Goal: Task Accomplishment & Management: Manage account settings

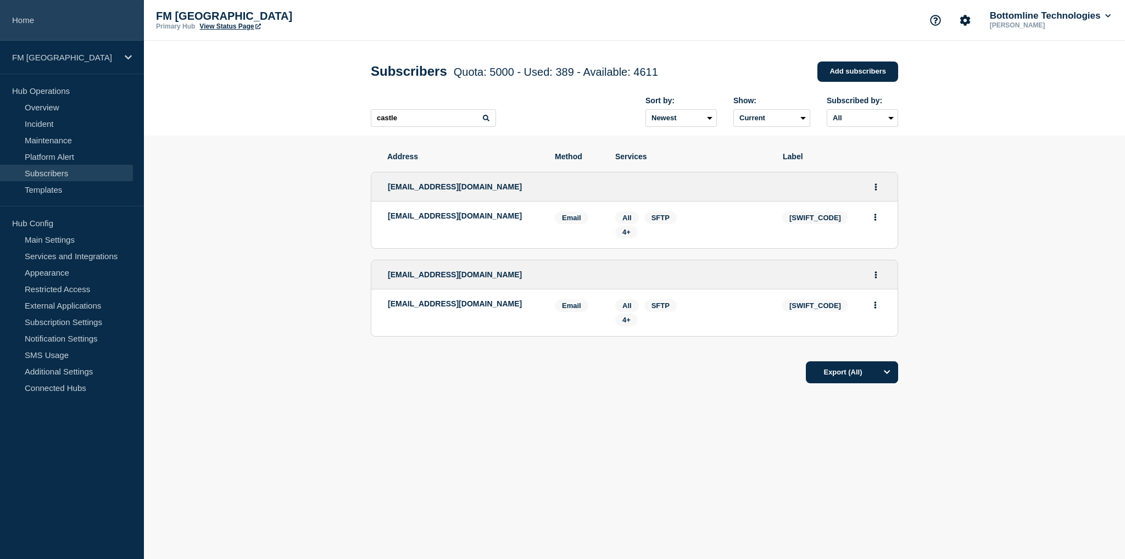
click at [28, 24] on link "Home" at bounding box center [72, 20] width 144 height 41
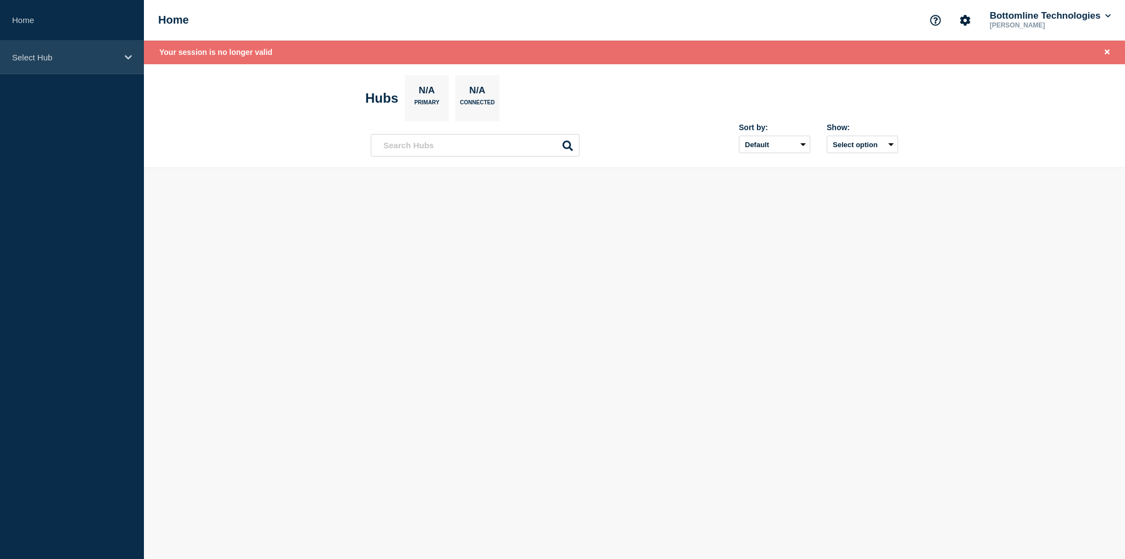
click at [42, 54] on p "Select Hub" at bounding box center [65, 57] width 106 height 9
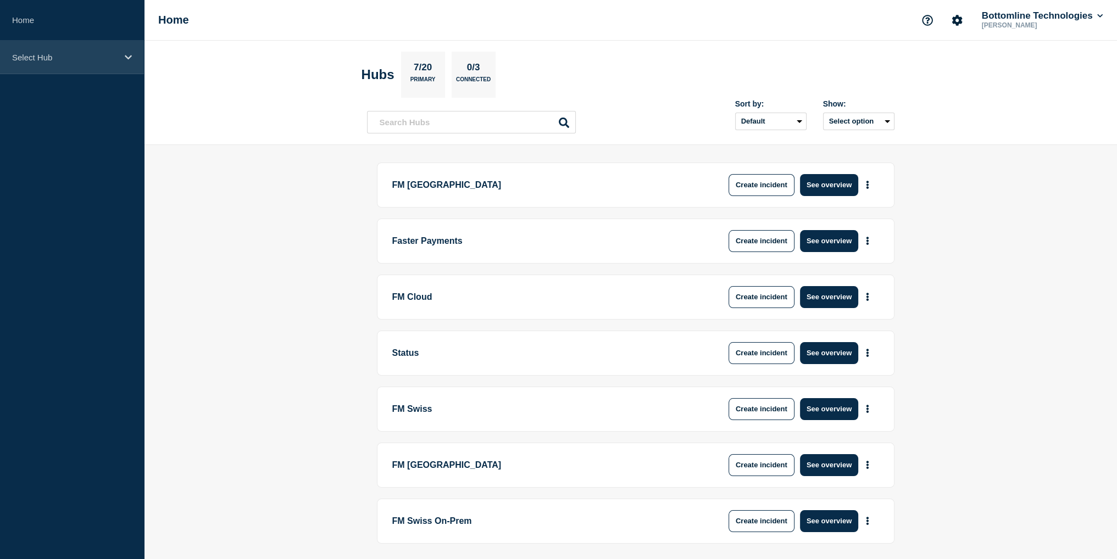
click at [81, 63] on div "Select Hub" at bounding box center [72, 58] width 144 height 34
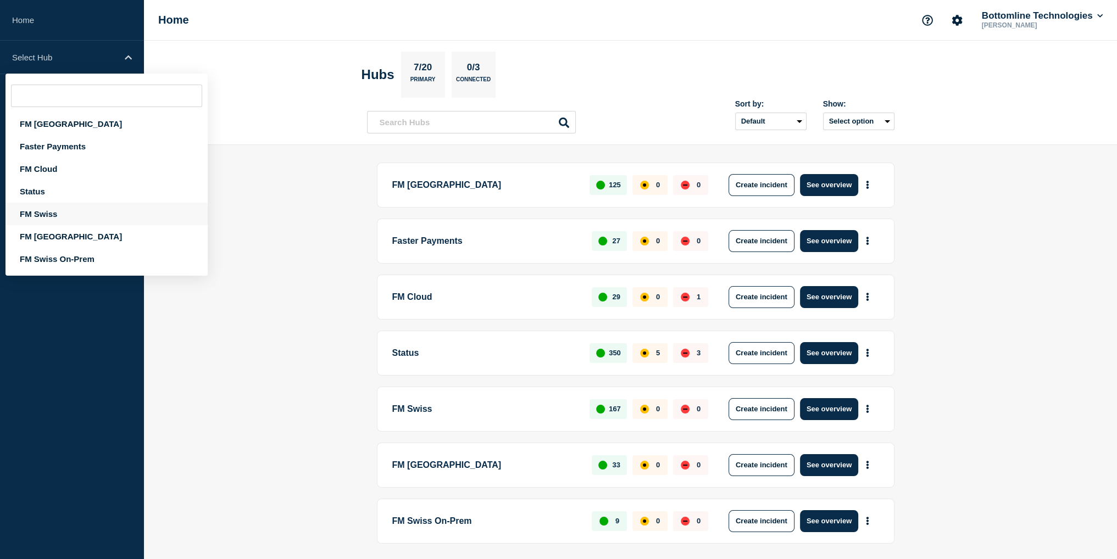
click at [40, 215] on div "FM Swiss" at bounding box center [106, 214] width 202 height 23
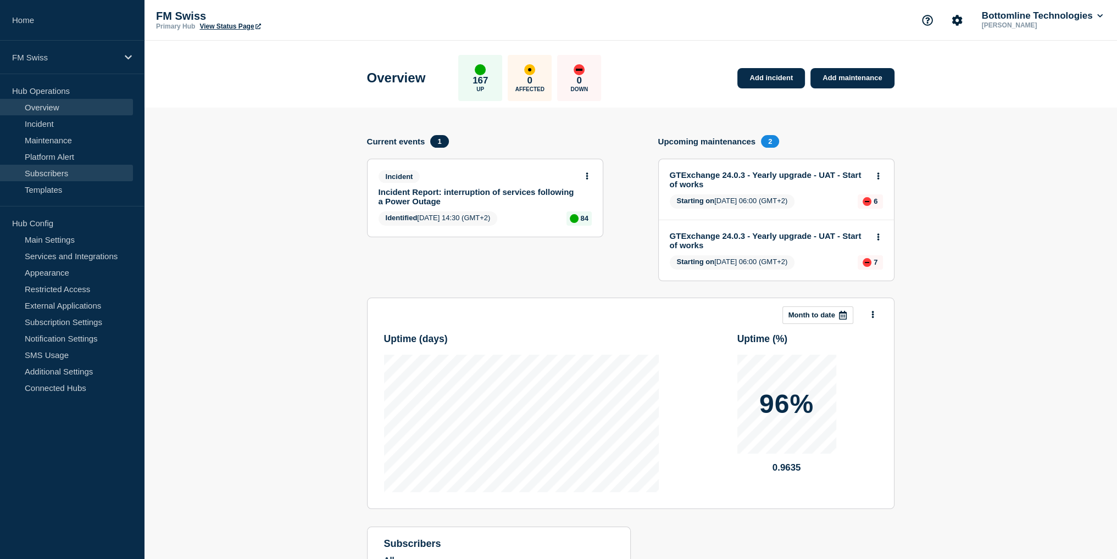
click at [47, 174] on link "Subscribers" at bounding box center [66, 173] width 133 height 16
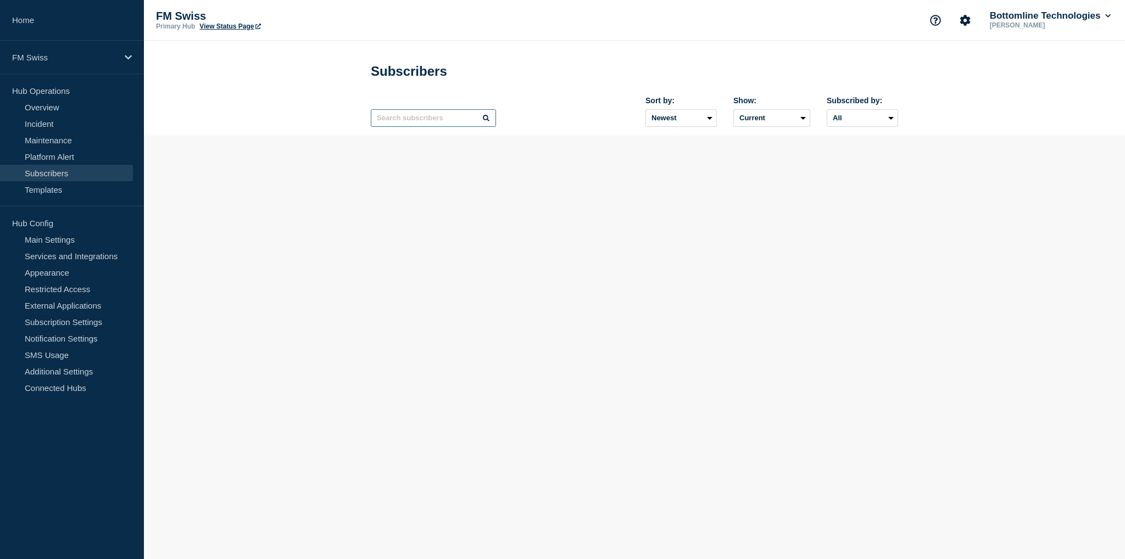
click at [412, 121] on input "text" at bounding box center [433, 118] width 125 height 18
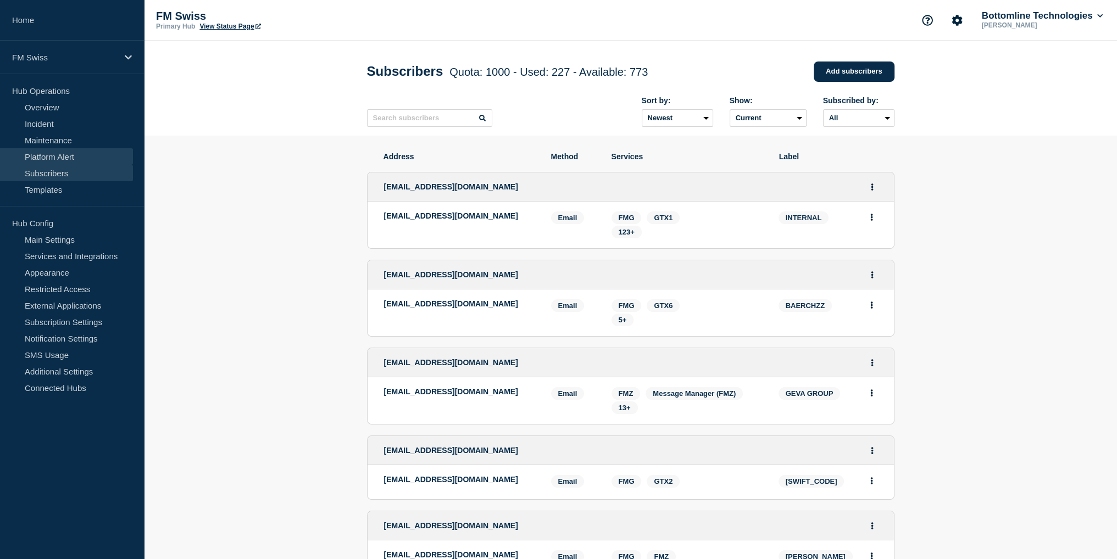
click at [64, 161] on link "Platform Alert" at bounding box center [66, 156] width 133 height 16
click at [64, 175] on link "Subscribers" at bounding box center [66, 173] width 133 height 16
click at [69, 154] on link "Platform Alert" at bounding box center [66, 156] width 133 height 16
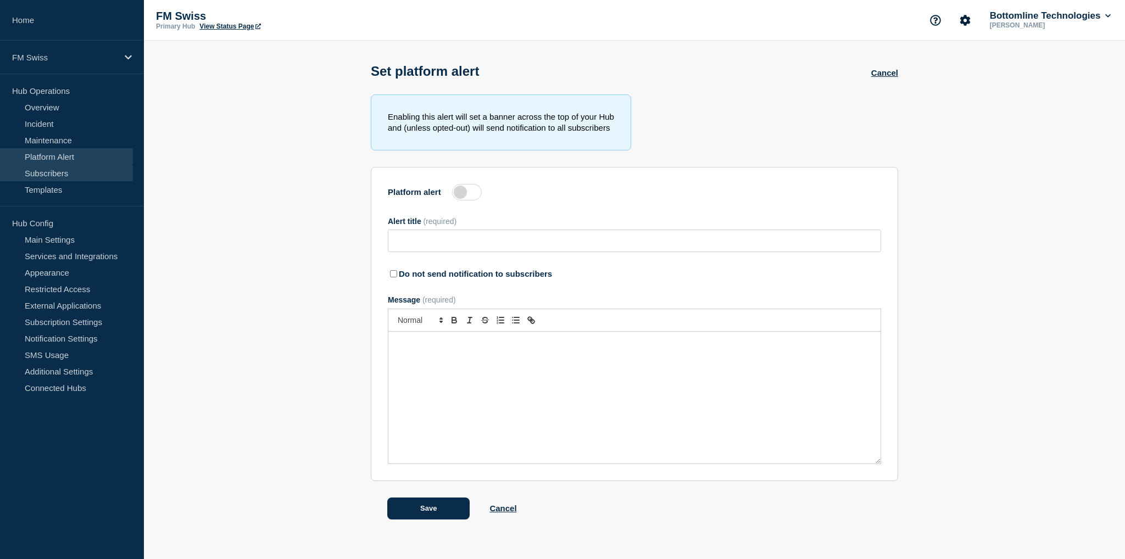
click at [65, 175] on link "Subscribers" at bounding box center [66, 173] width 133 height 16
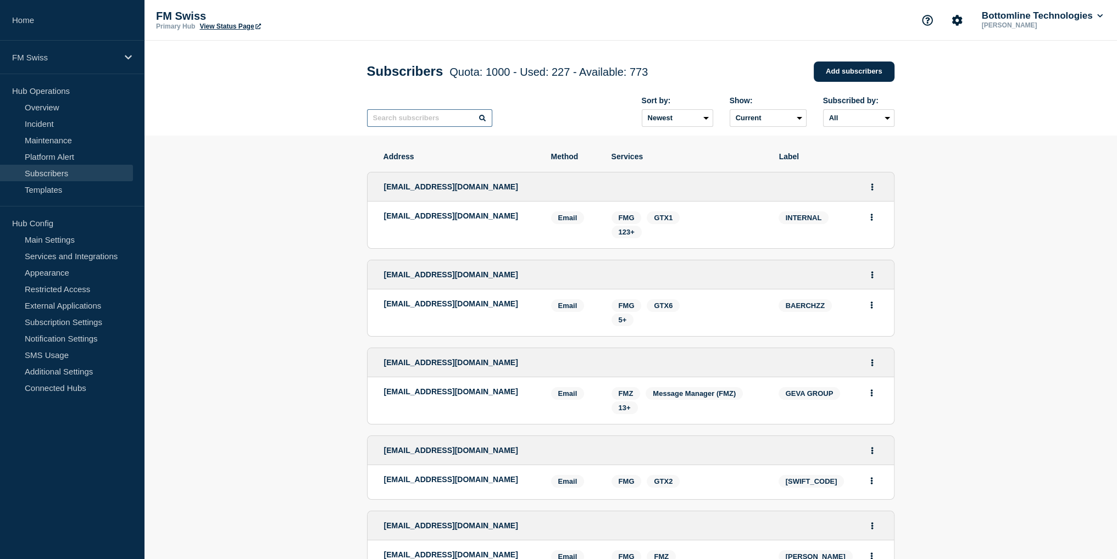
click at [409, 118] on input "text" at bounding box center [429, 118] width 125 height 18
type input "fidu"
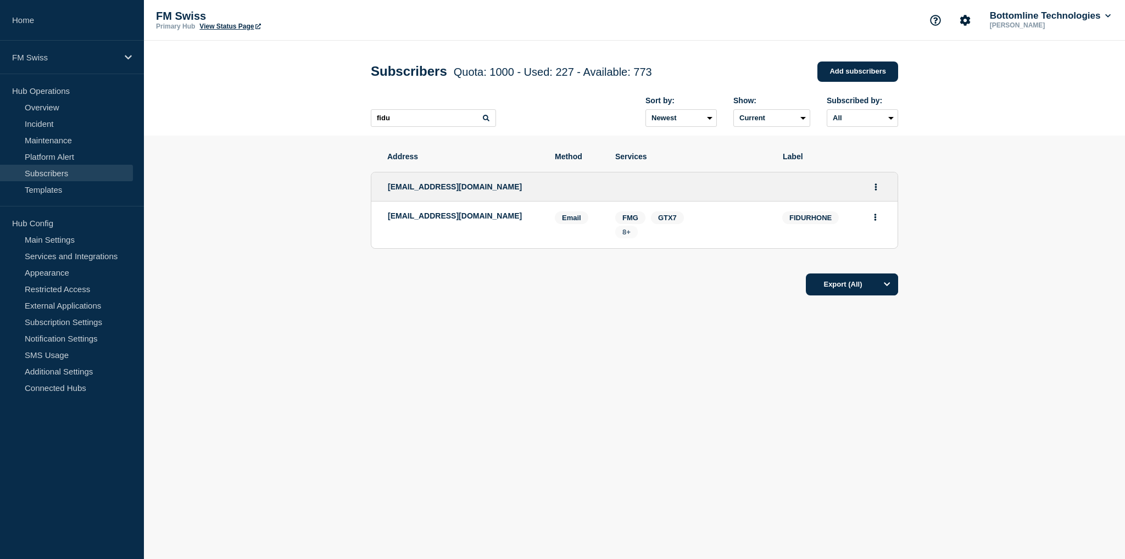
click at [636, 234] on span "8+" at bounding box center [626, 232] width 23 height 13
click at [875, 191] on icon "Actions" at bounding box center [876, 187] width 3 height 7
click at [874, 223] on link "Edit" at bounding box center [872, 218] width 12 height 8
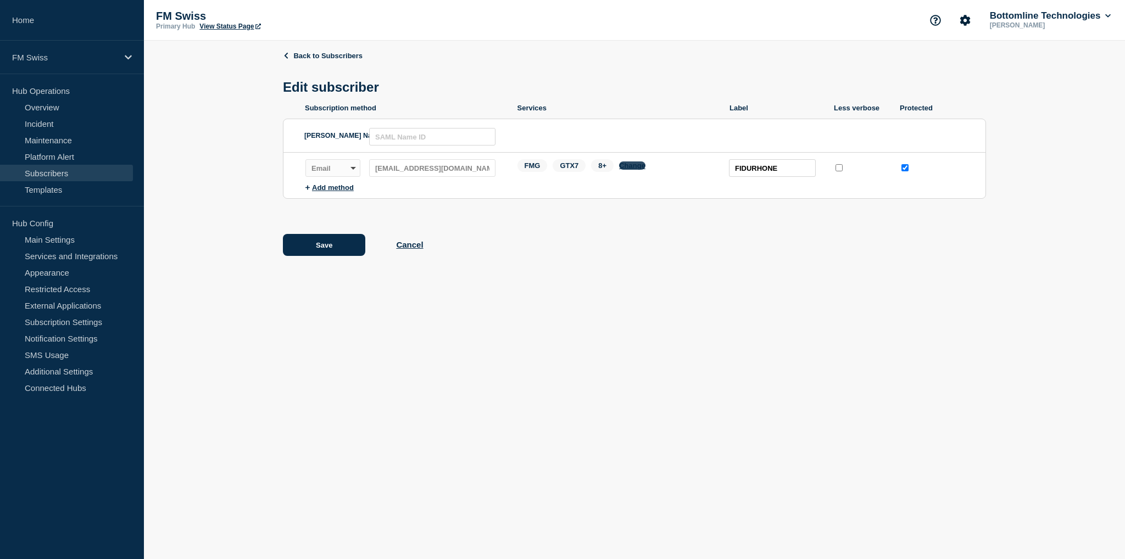
click at [629, 170] on button "Change" at bounding box center [632, 166] width 26 height 8
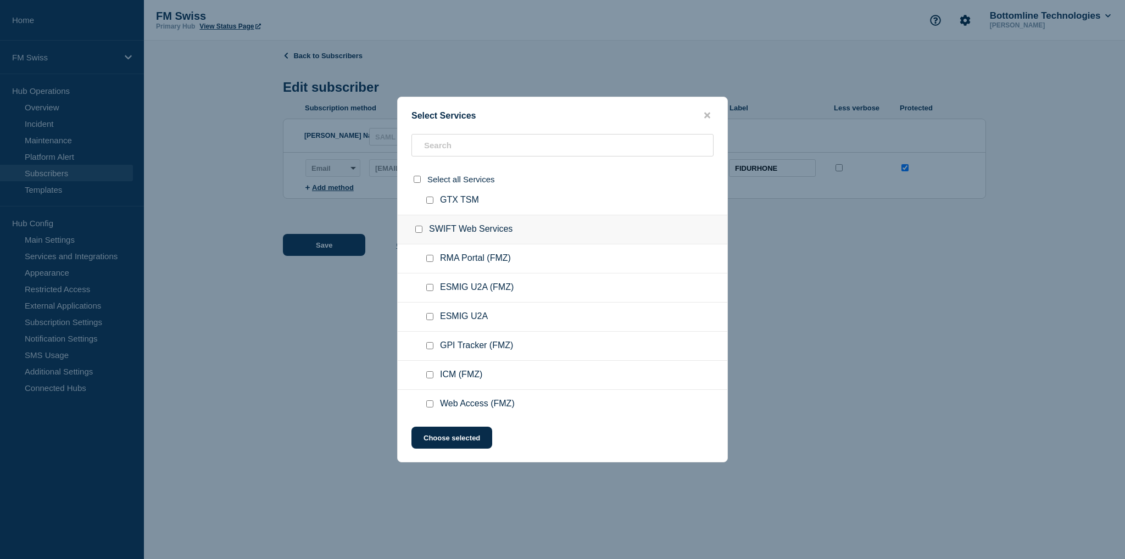
scroll to position [4781, 0]
click at [426, 375] on input "Web Access checkbox" at bounding box center [429, 378] width 7 height 7
checkbox input "true"
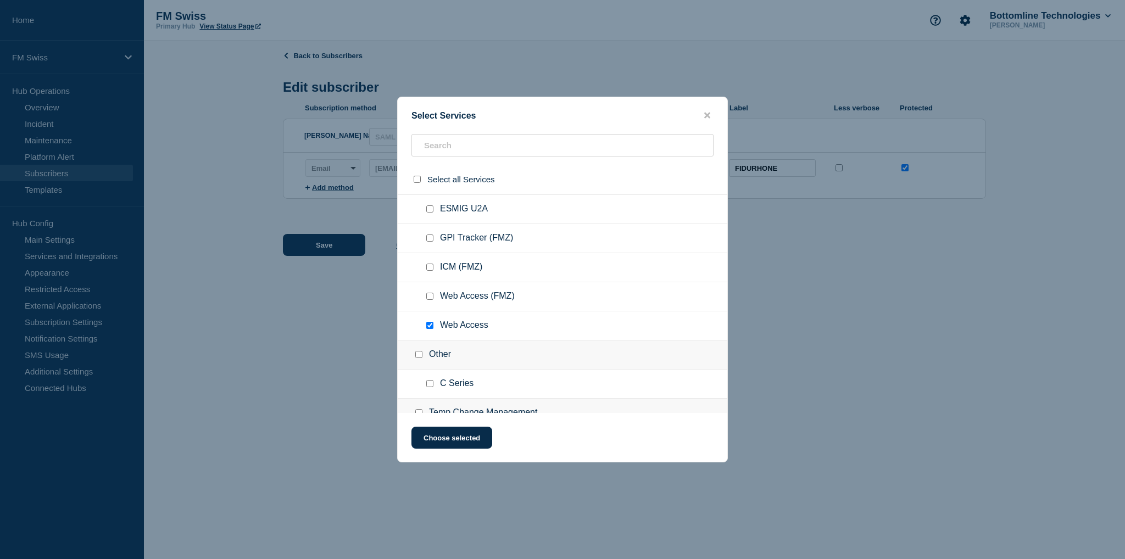
scroll to position [4836, 0]
click at [471, 437] on button "Choose selected" at bounding box center [452, 438] width 81 height 22
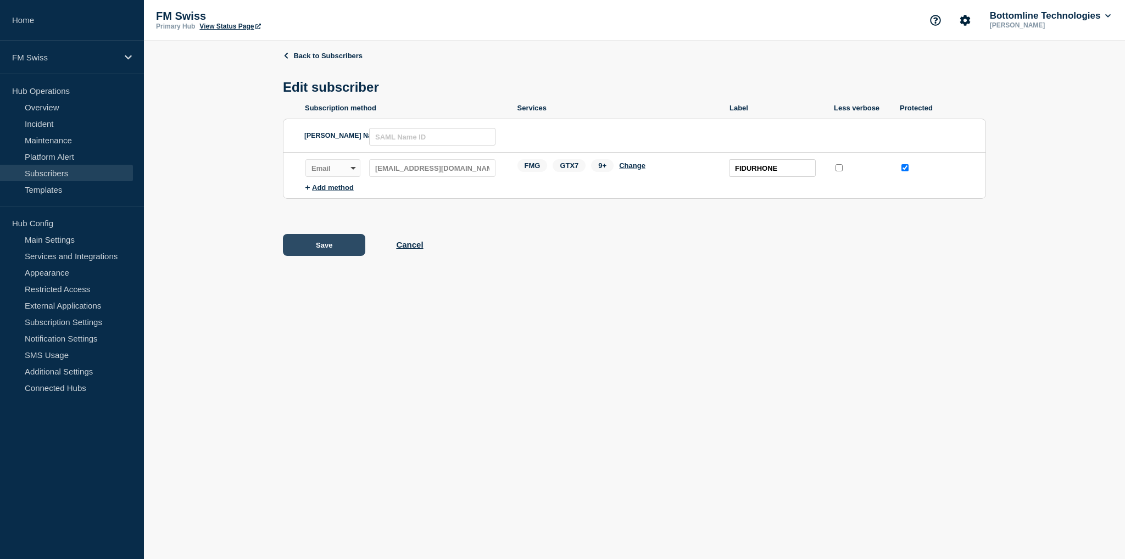
click at [332, 246] on button "Save" at bounding box center [324, 245] width 82 height 22
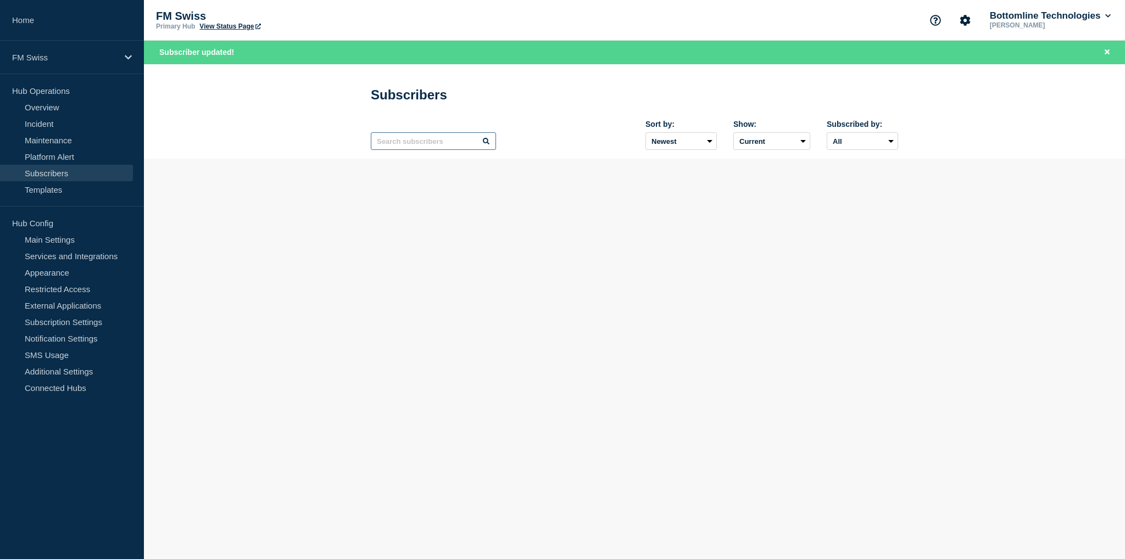
click at [430, 148] on input "text" at bounding box center [433, 141] width 125 height 18
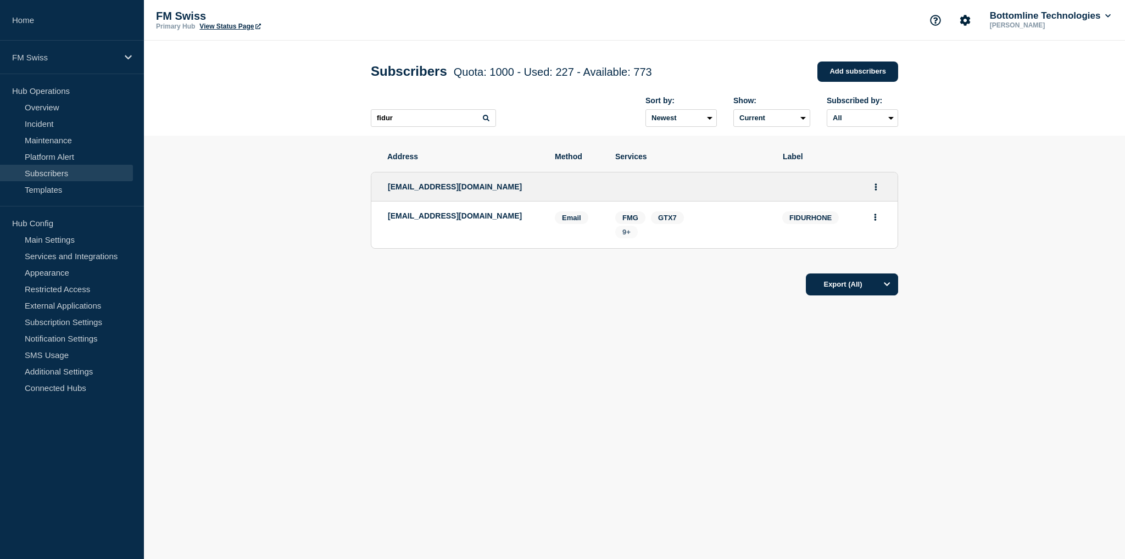
click at [628, 236] on span "9+" at bounding box center [627, 232] width 8 height 8
click at [536, 389] on main "Subscribers Quota: 1000 - Used: 227 - Available: 773 Quota Used Available 1000 …" at bounding box center [634, 218] width 981 height 355
click at [413, 124] on input "fidur" at bounding box center [433, 118] width 125 height 18
type input "f"
type input "bdc"
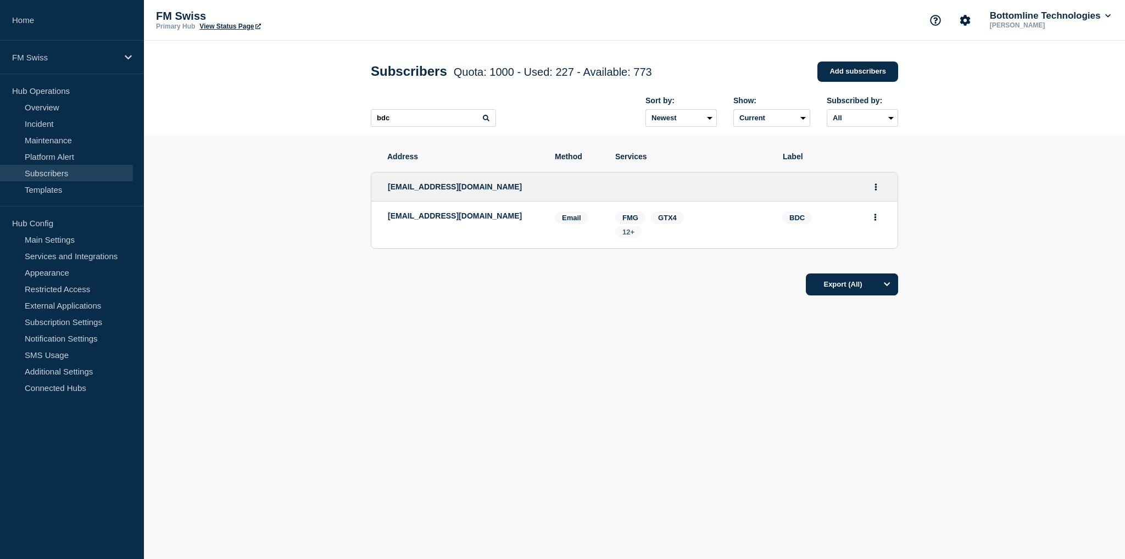
click at [634, 236] on span "12+" at bounding box center [629, 232] width 12 height 8
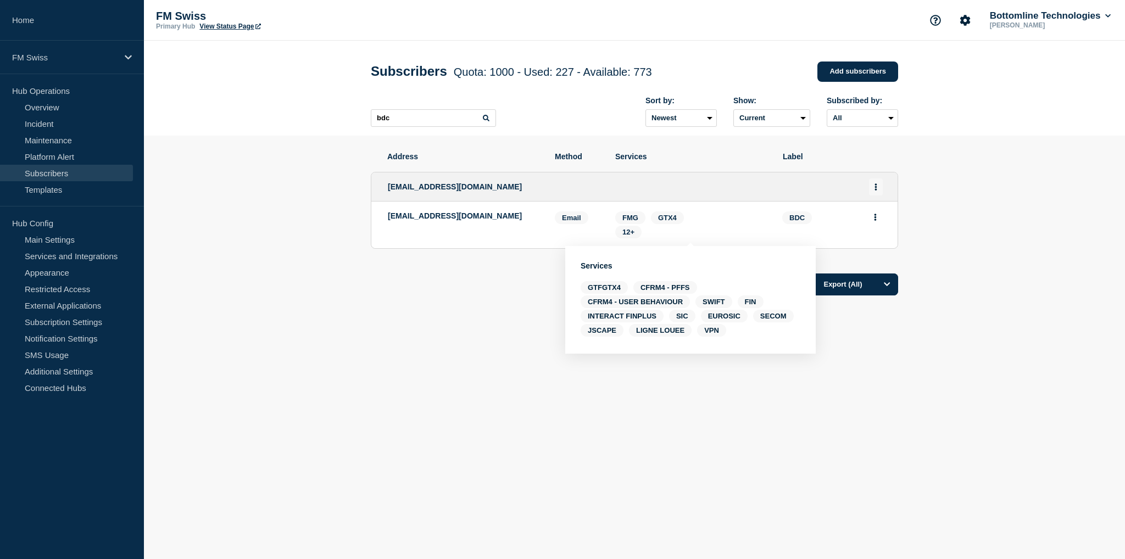
click at [879, 191] on button "Actions" at bounding box center [876, 187] width 14 height 17
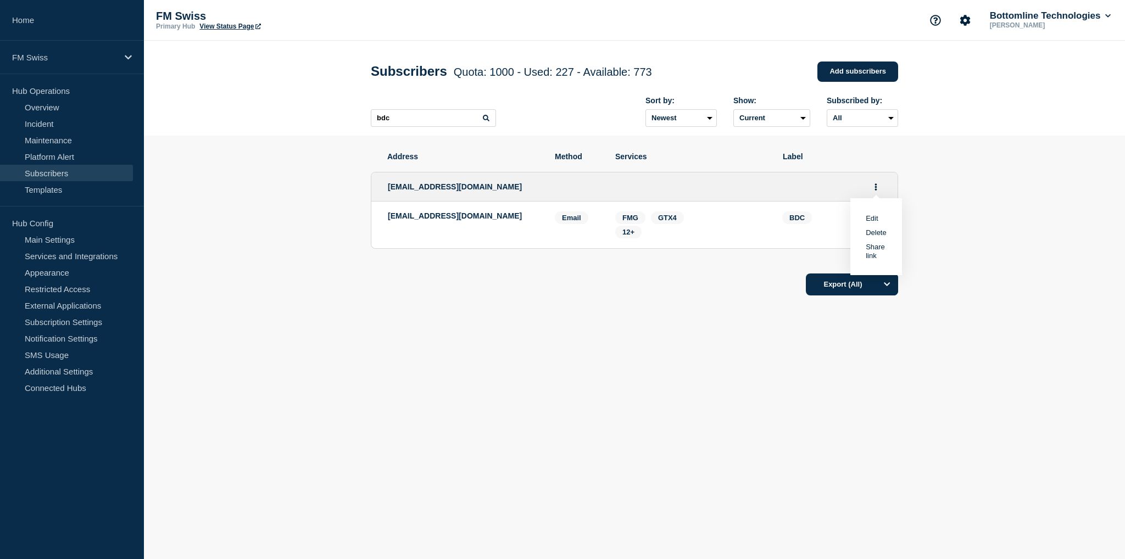
click at [875, 223] on link "Edit" at bounding box center [872, 218] width 12 height 8
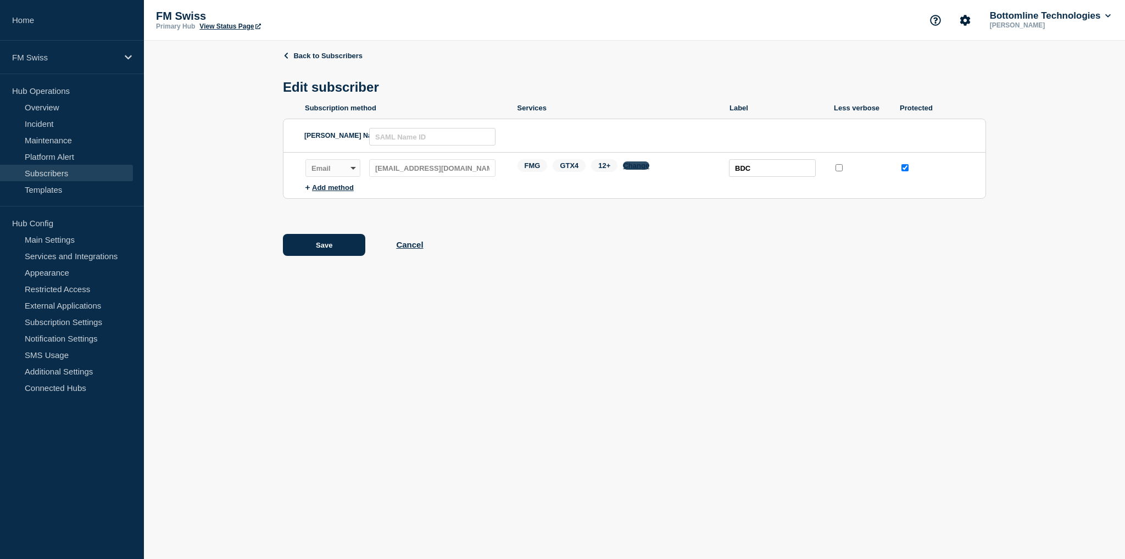
click at [642, 167] on button "Change" at bounding box center [636, 166] width 26 height 8
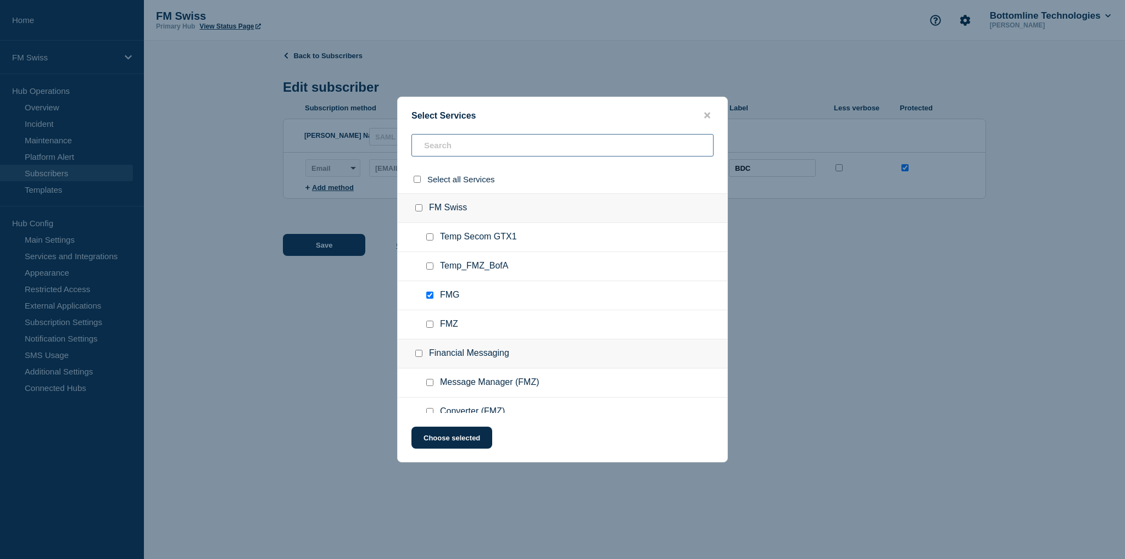
click at [456, 146] on input "text" at bounding box center [563, 145] width 302 height 23
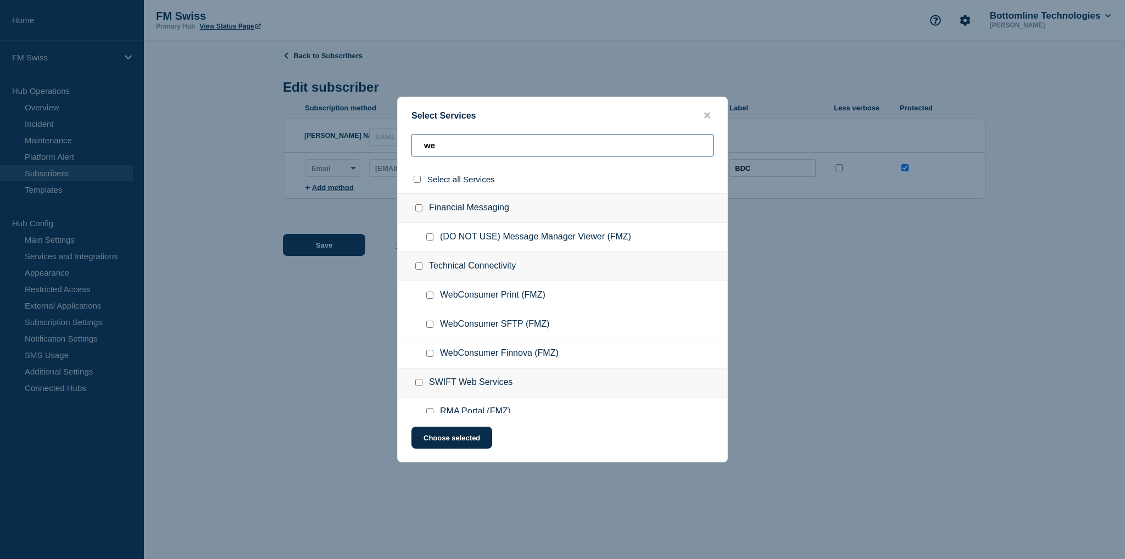
type input "w"
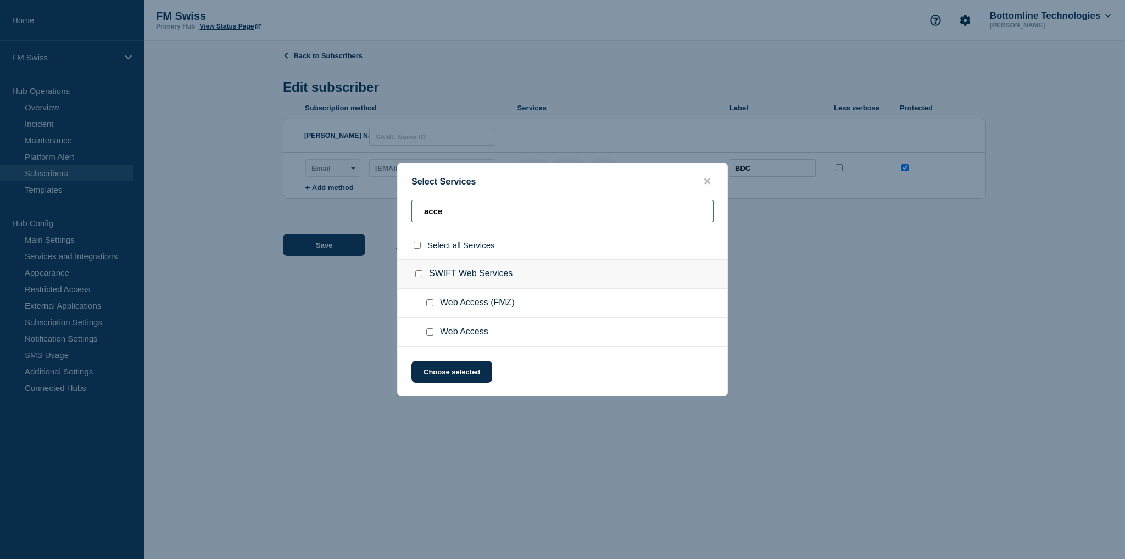
type input "acce"
click at [429, 331] on input "Web Access checkbox" at bounding box center [429, 332] width 7 height 7
checkbox input "true"
click at [457, 374] on button "Choose selected" at bounding box center [452, 372] width 81 height 22
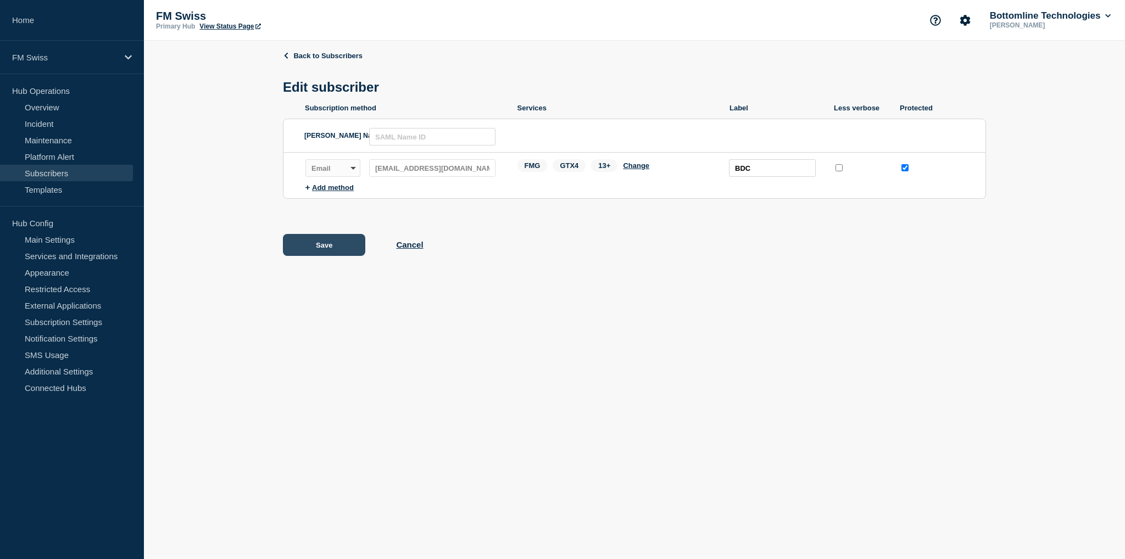
click at [351, 246] on button "Save" at bounding box center [324, 245] width 82 height 22
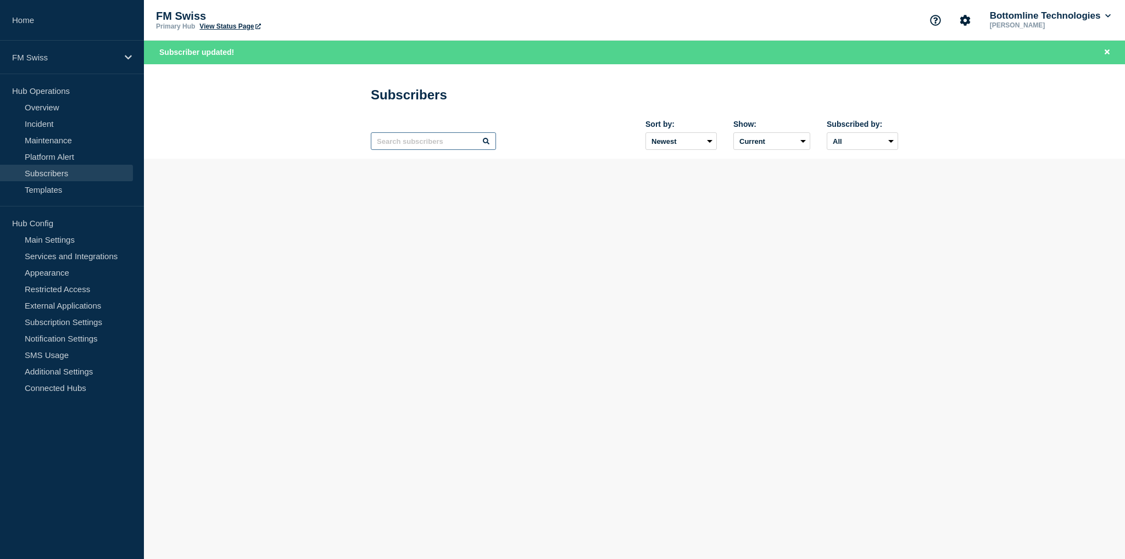
click at [402, 140] on input "text" at bounding box center [433, 141] width 125 height 18
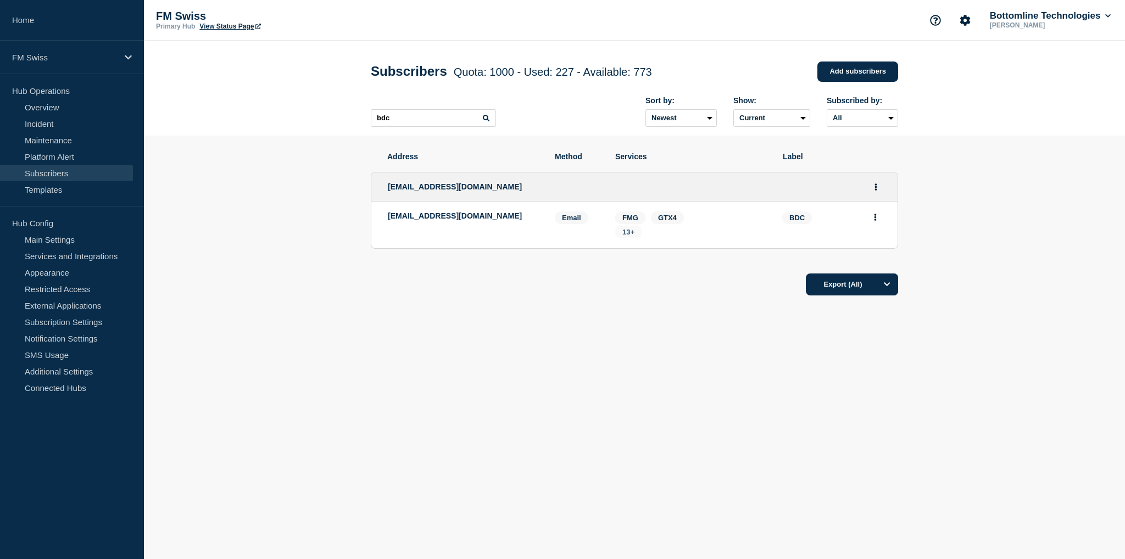
click at [631, 236] on span "13+" at bounding box center [629, 232] width 12 height 8
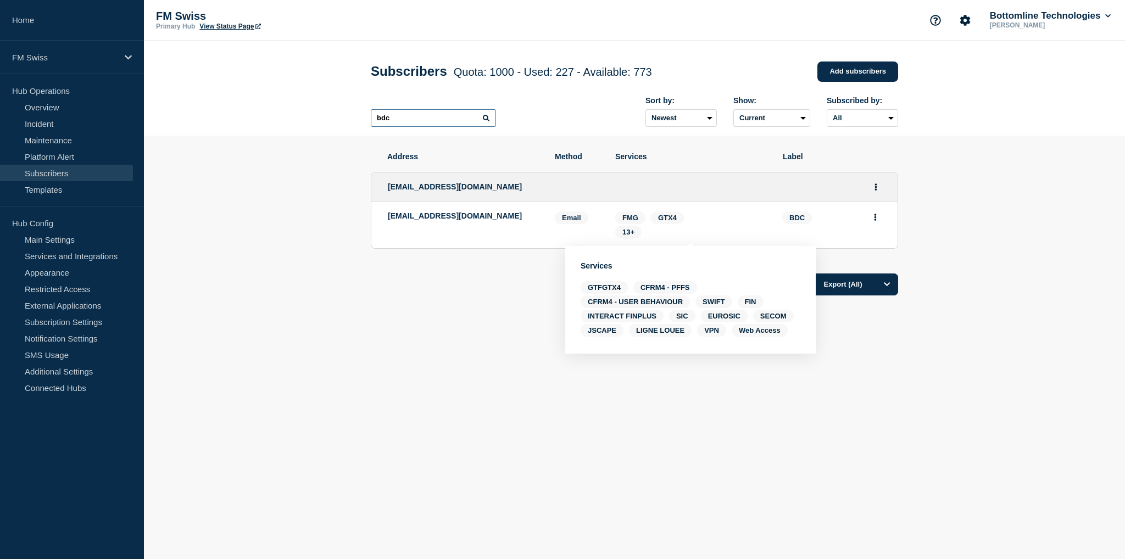
click at [425, 123] on input "bdc" at bounding box center [433, 118] width 125 height 18
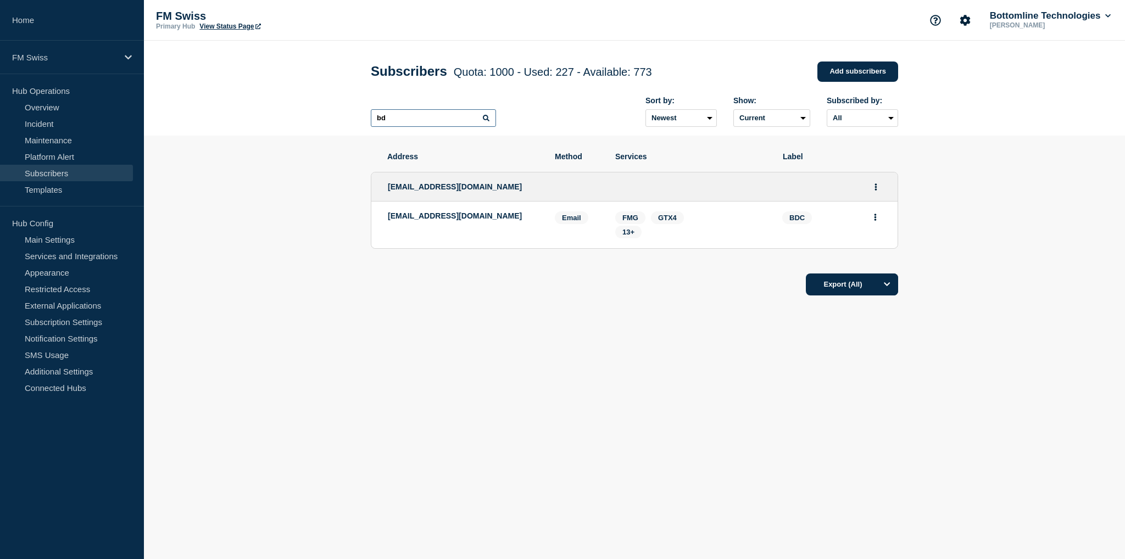
type input "b"
type input "fidu"
click at [630, 238] on span "9+" at bounding box center [626, 232] width 23 height 13
click at [768, 423] on body "Home FM Swiss Hub Operations Overview Incident Maintenance Platform Alert Subsc…" at bounding box center [562, 279] width 1125 height 559
